Goal: Check status: Check status

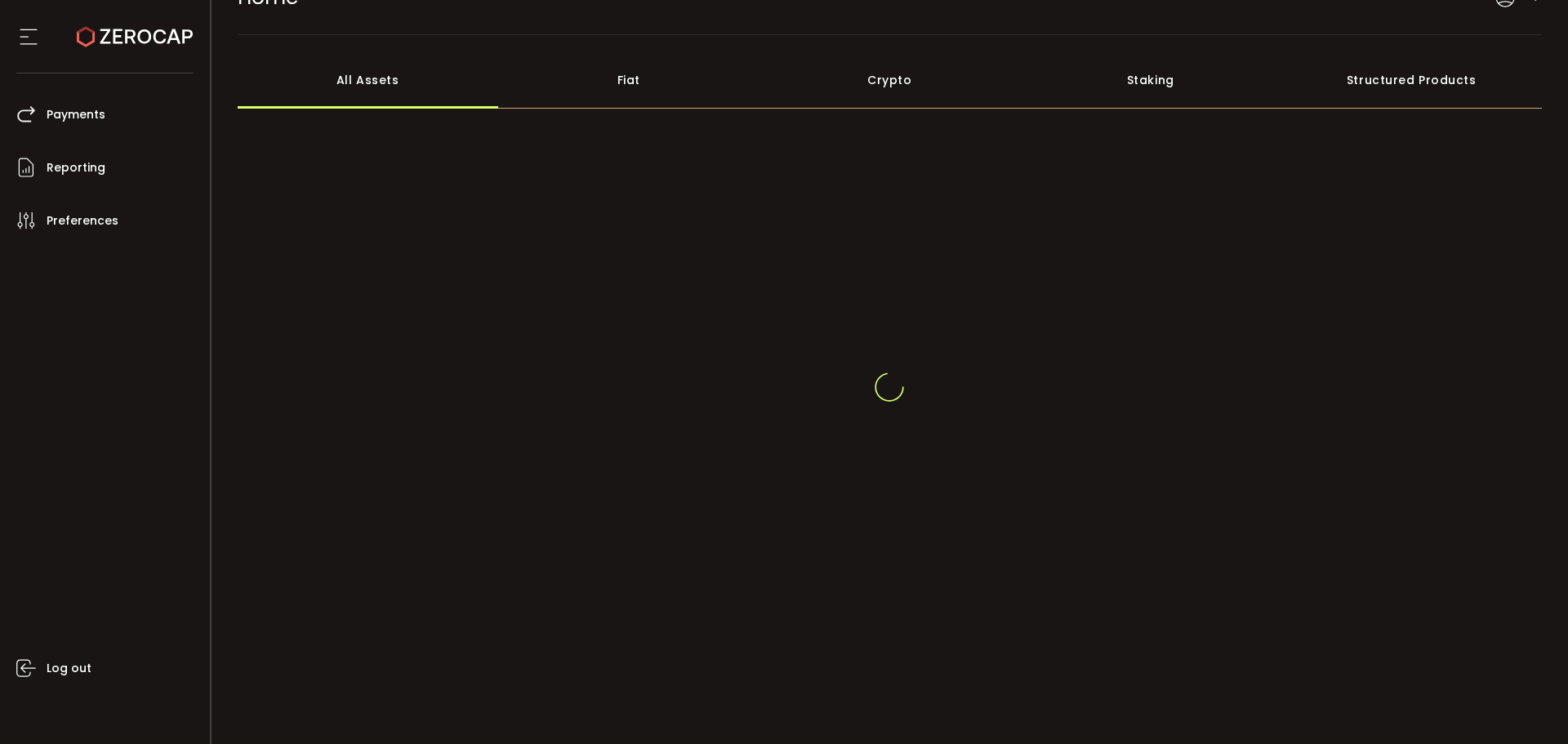
scroll to position [60, 0]
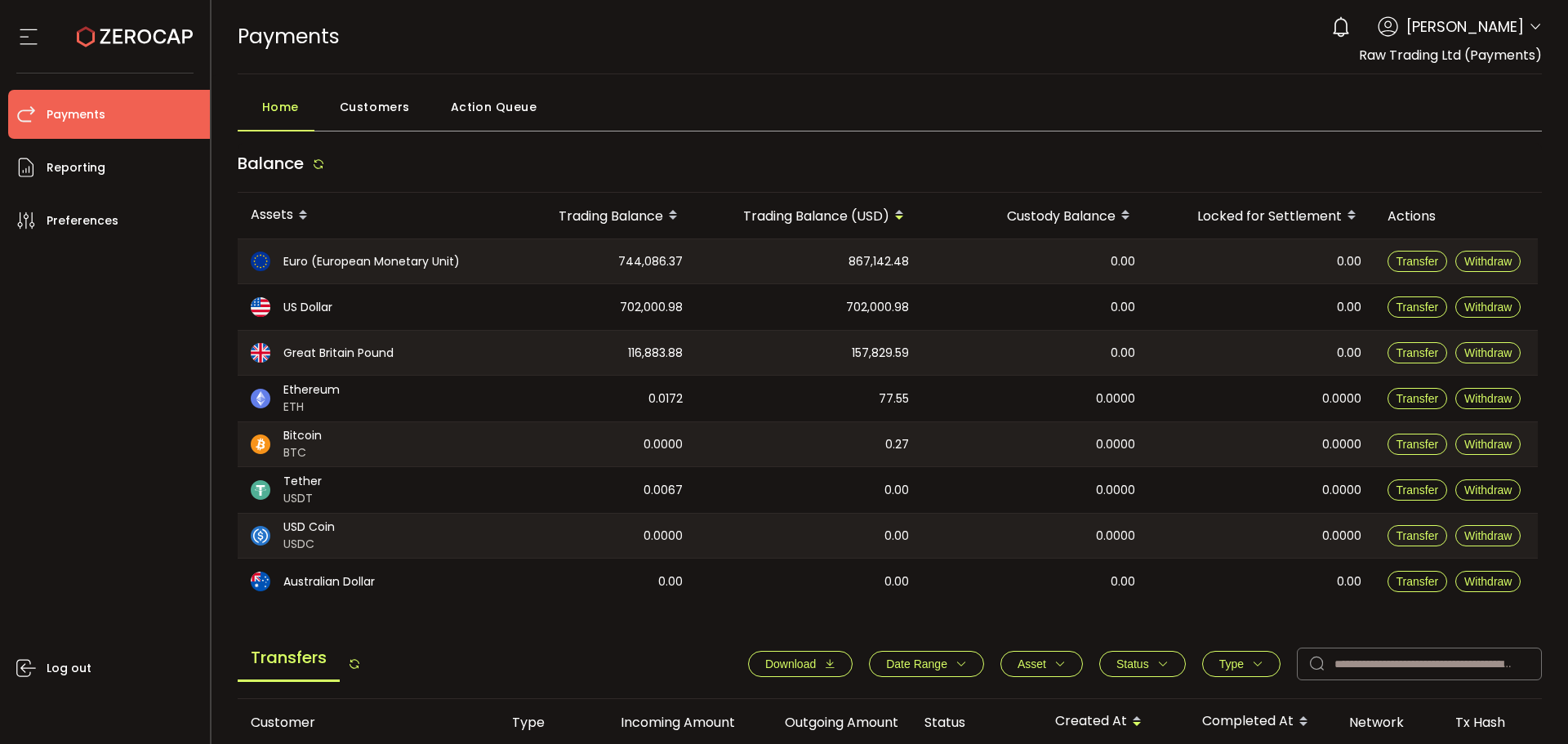
drag, startPoint x: 96, startPoint y: 420, endPoint x: 885, endPoint y: 471, distance: 790.6
click at [96, 418] on div "Log out" at bounding box center [109, 488] width 202 height 487
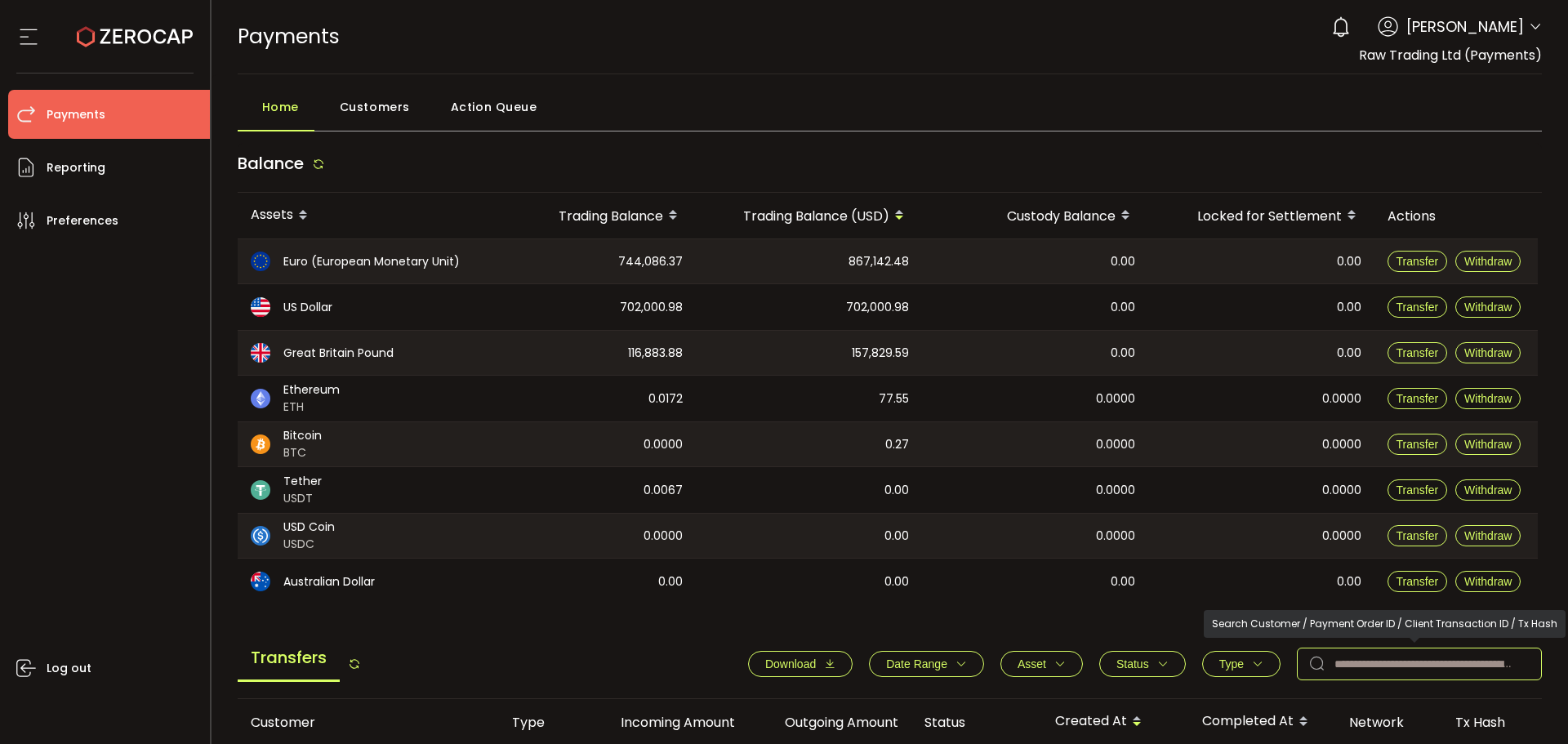
click at [1362, 659] on input "text" at bounding box center [1419, 664] width 245 height 33
paste input "*******"
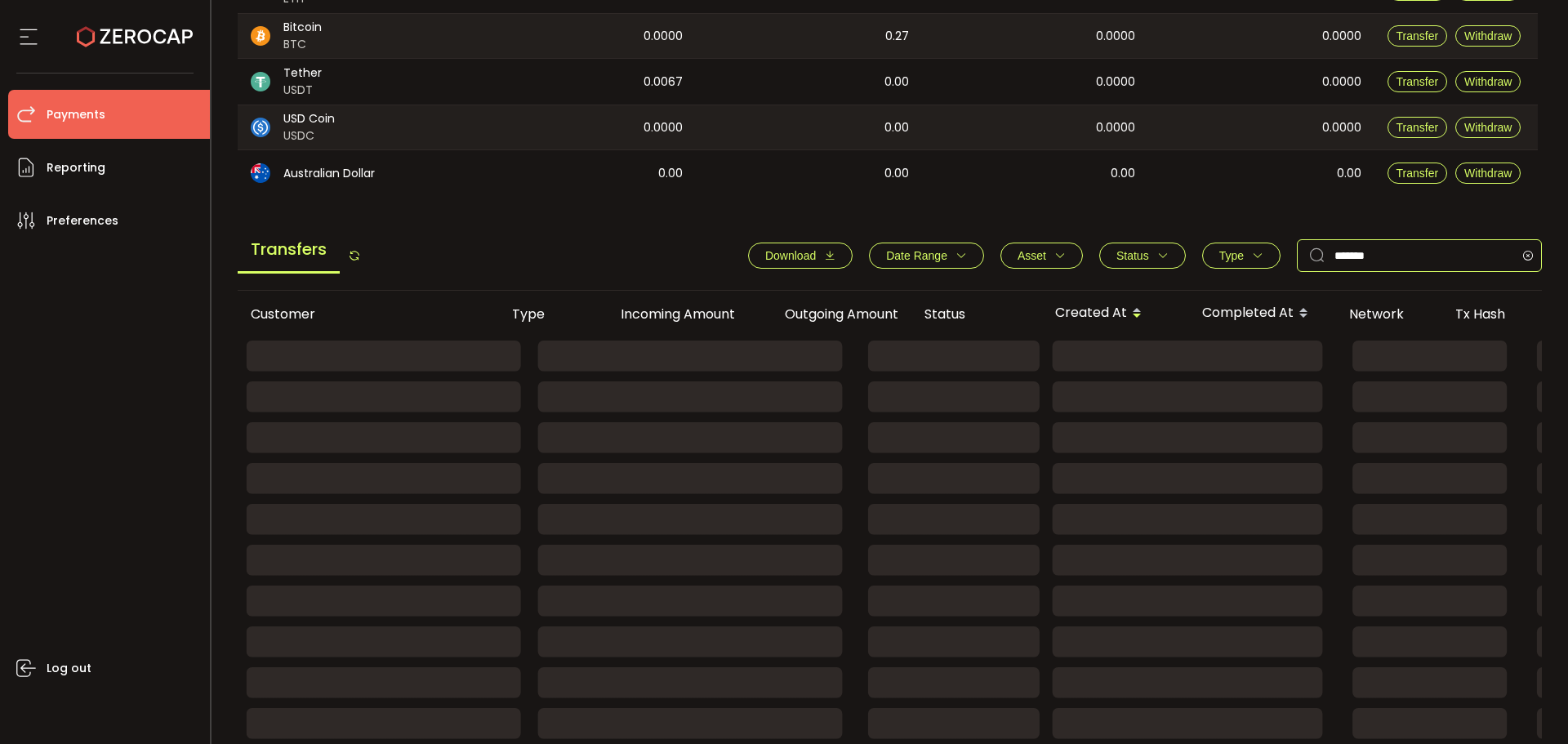
scroll to position [305, 0]
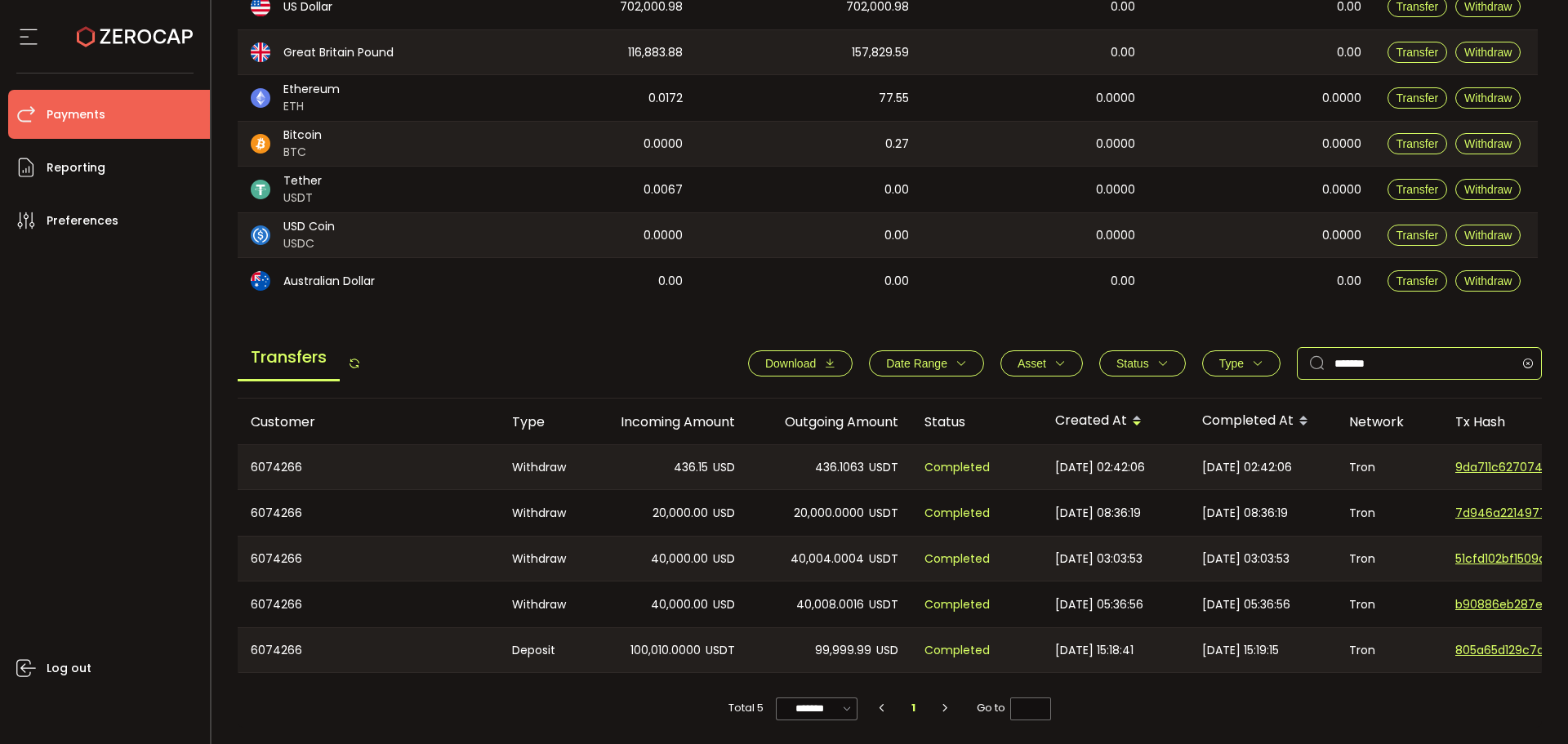
type input "*******"
drag, startPoint x: 560, startPoint y: 346, endPoint x: 512, endPoint y: 341, distance: 48.3
click at [512, 341] on div "Transfers Download Date Range - Asset BTC ETH EUR GBP USD USDC USDT Clear Apply…" at bounding box center [890, 367] width 1305 height 62
drag, startPoint x: 512, startPoint y: 423, endPoint x: 880, endPoint y: 412, distance: 368.2
click at [880, 412] on tr "Customer Type Incoming Amount Outgoing Amount Status Created At Completed At Ne…" at bounding box center [1096, 421] width 1719 height 45
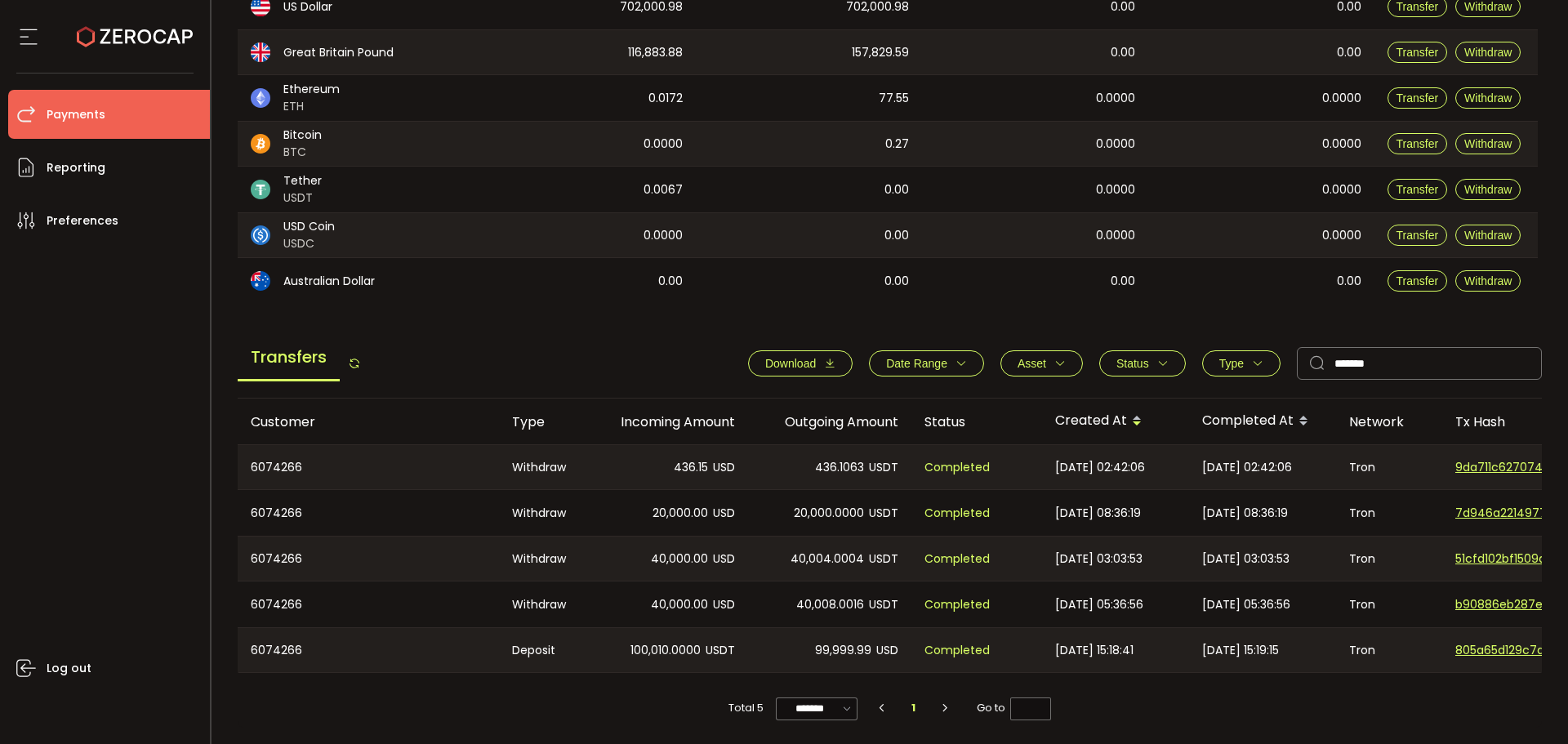
click at [820, 417] on div "Outgoing Amount" at bounding box center [829, 421] width 163 height 19
click at [255, 412] on div "Customer" at bounding box center [368, 421] width 261 height 19
drag, startPoint x: 255, startPoint y: 411, endPoint x: 430, endPoint y: 395, distance: 175.7
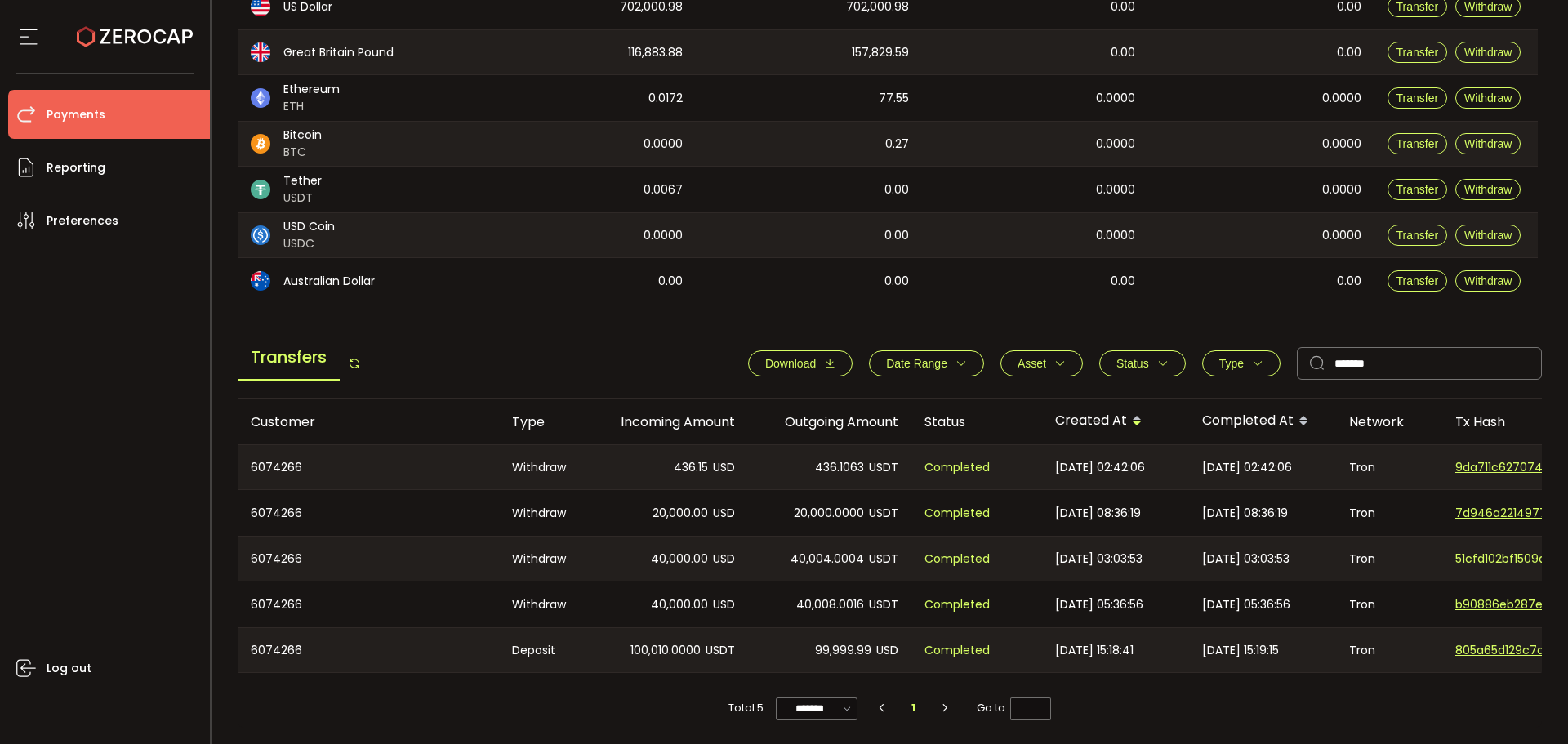
click at [261, 412] on div "Customer" at bounding box center [368, 421] width 261 height 19
drag, startPoint x: 644, startPoint y: 358, endPoint x: 574, endPoint y: 354, distance: 70.1
click at [574, 354] on div "Transfers Download Date Range - Asset BTC ETH EUR GBP USD USDC USDT Clear Apply…" at bounding box center [890, 367] width 1305 height 62
drag, startPoint x: 524, startPoint y: 350, endPoint x: 538, endPoint y: 348, distance: 14.1
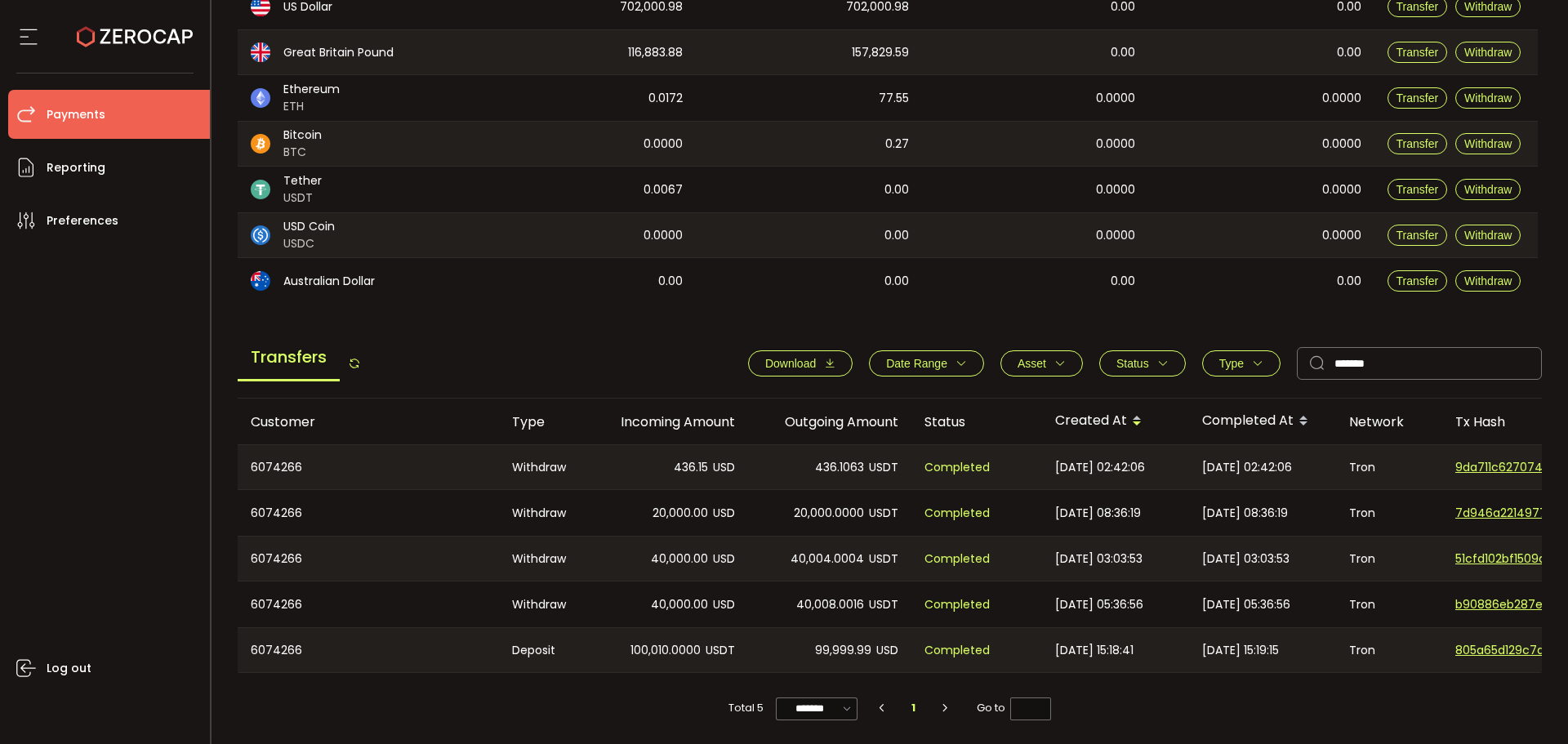
click at [528, 348] on div "Transfers Download Date Range - Asset BTC ETH EUR GBP USD USDC USDT Clear Apply…" at bounding box center [890, 367] width 1305 height 62
click at [540, 344] on div "Transfers Download Date Range - Asset BTC ETH EUR GBP USD USDC USDT Clear Apply…" at bounding box center [890, 367] width 1305 height 62
drag, startPoint x: 1051, startPoint y: 667, endPoint x: 1168, endPoint y: 659, distance: 117.3
click at [1168, 659] on td "2025-03-19 15:18:41" at bounding box center [1115, 650] width 147 height 45
click at [1256, 709] on div "Total 5 ******* 10/page 20/page 50/page 100/page 1 Go to *" at bounding box center [890, 700] width 1305 height 54
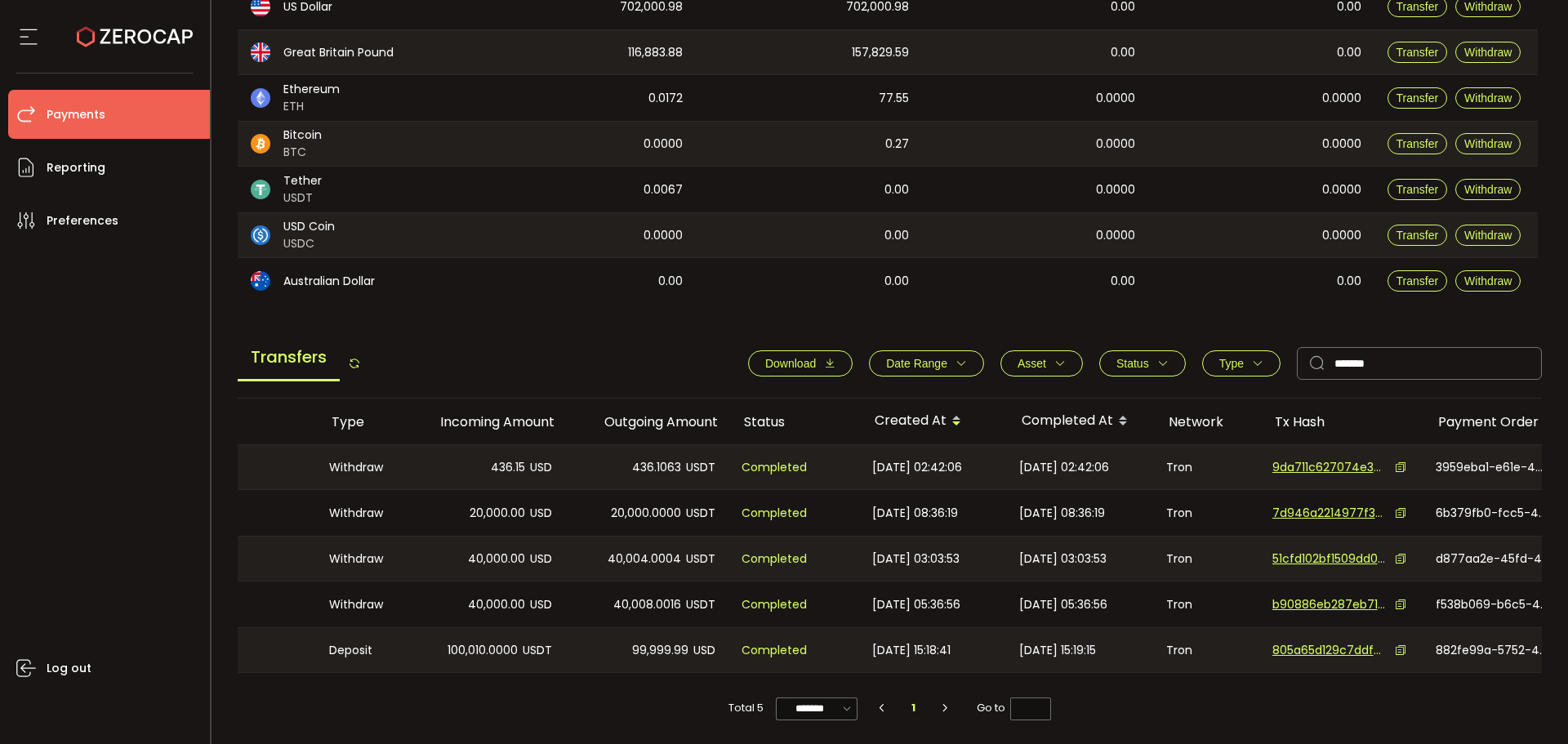
scroll to position [0, 190]
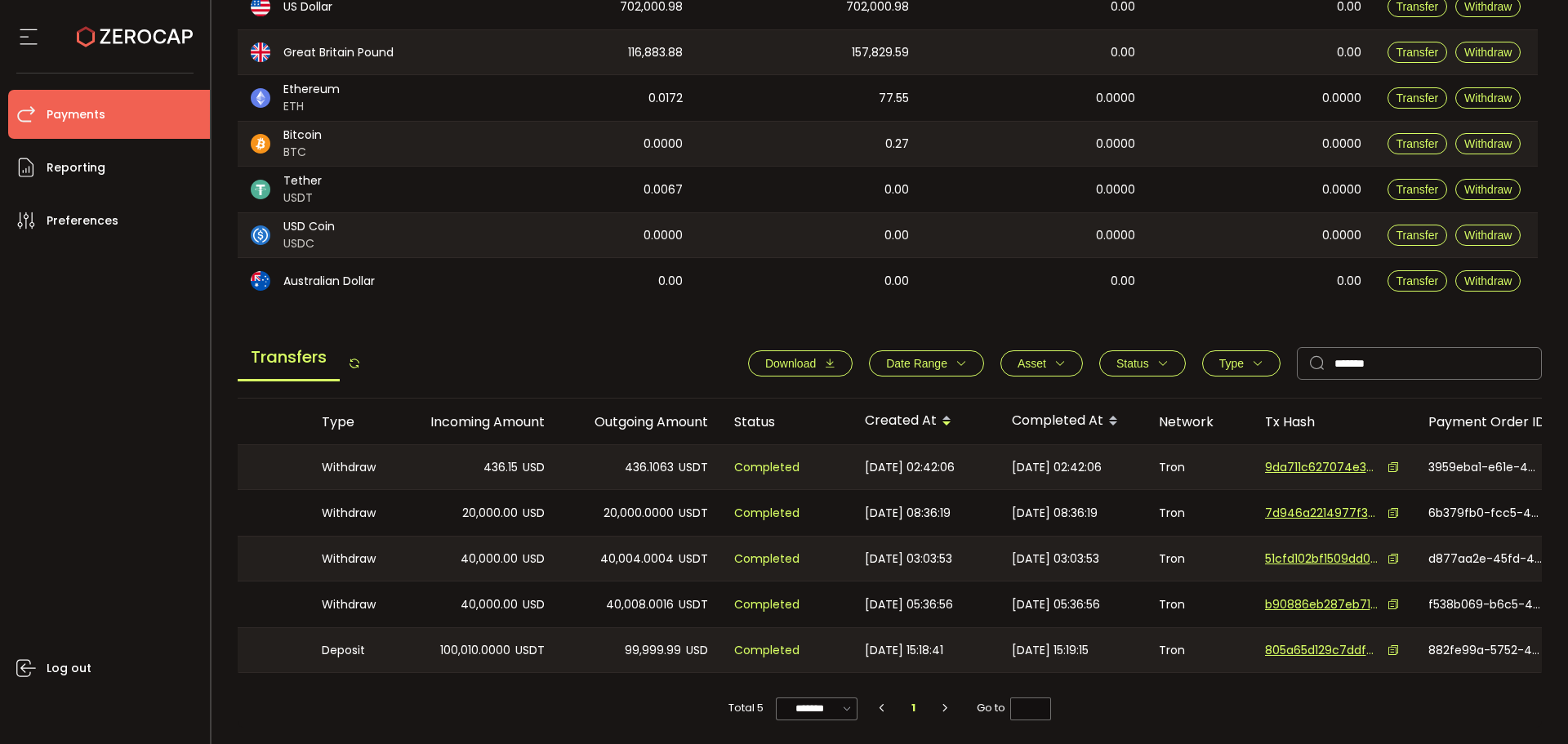
click at [1390, 462] on icon at bounding box center [1393, 468] width 12 height 12
